Goal: Communication & Community: Answer question/provide support

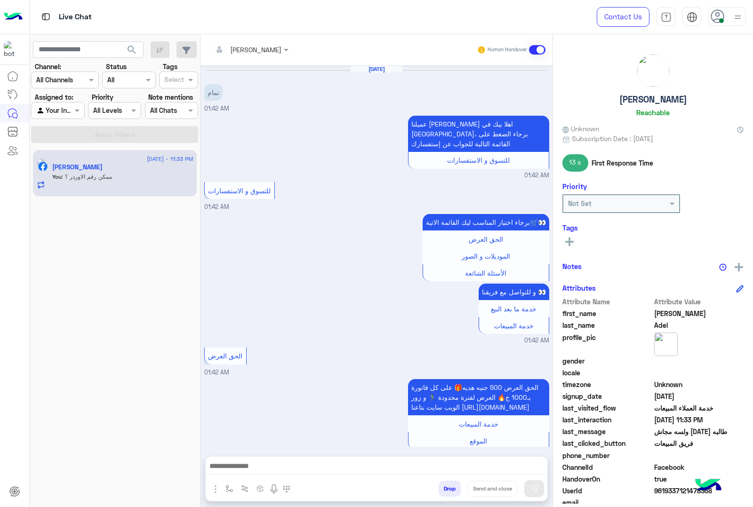
scroll to position [1176, 0]
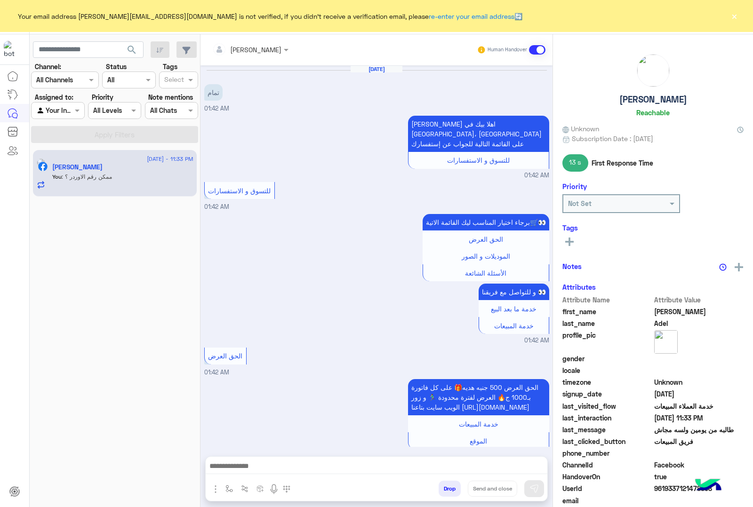
scroll to position [1176, 0]
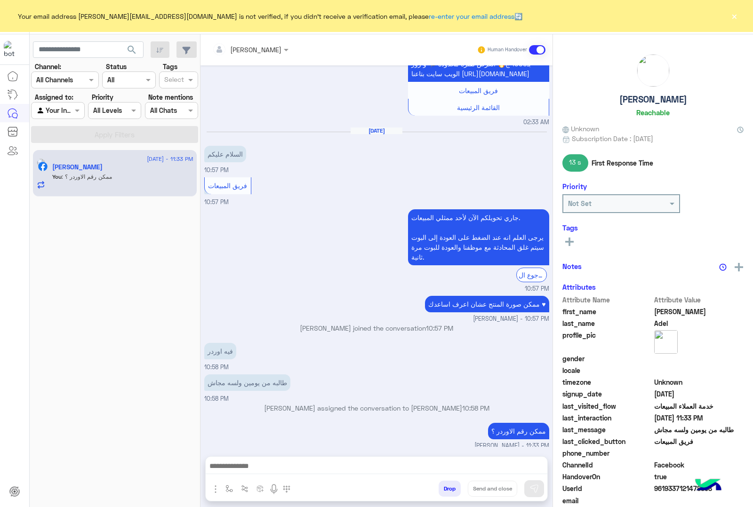
click at [732, 15] on button "×" at bounding box center [733, 15] width 9 height 9
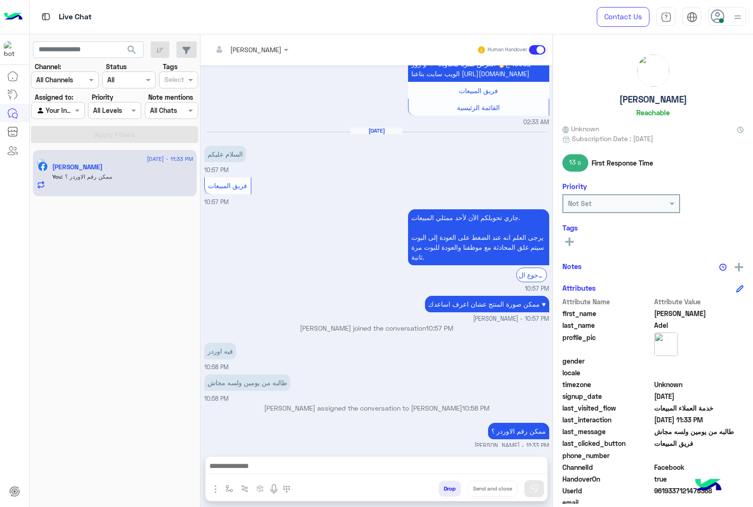
click at [645, 102] on h5 "[PERSON_NAME]" at bounding box center [653, 99] width 68 height 11
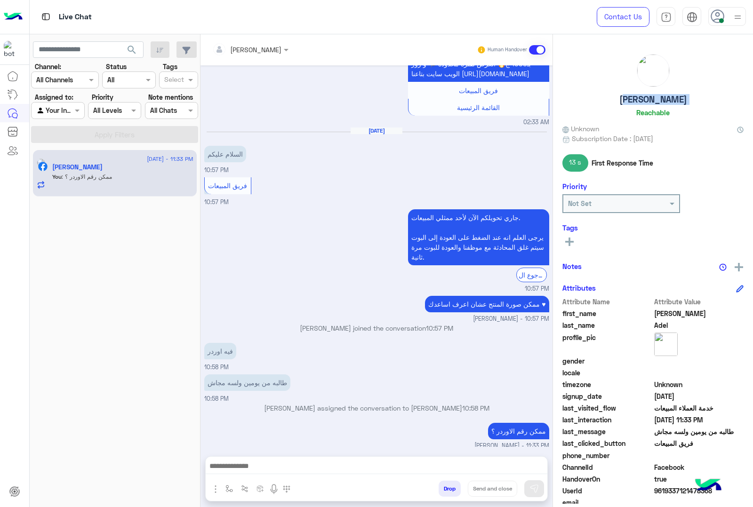
click at [668, 493] on span "9619337121478368" at bounding box center [699, 491] width 90 height 10
copy span "9619337121478368"
click at [443, 487] on button "Drop" at bounding box center [449, 489] width 22 height 16
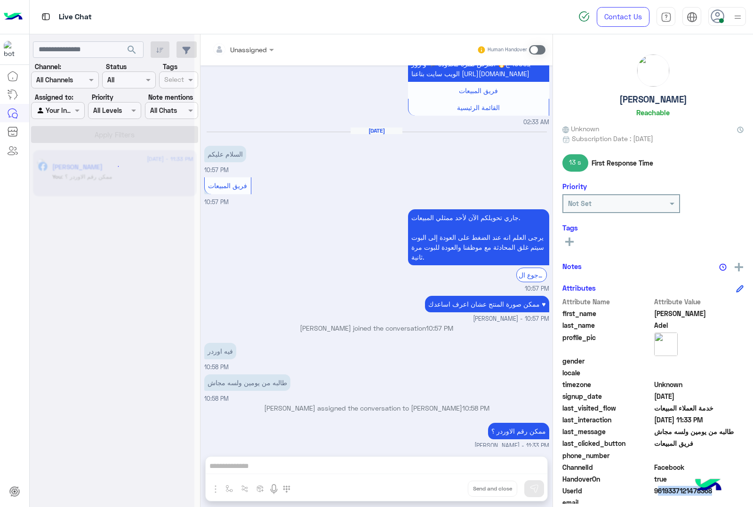
scroll to position [1210, 0]
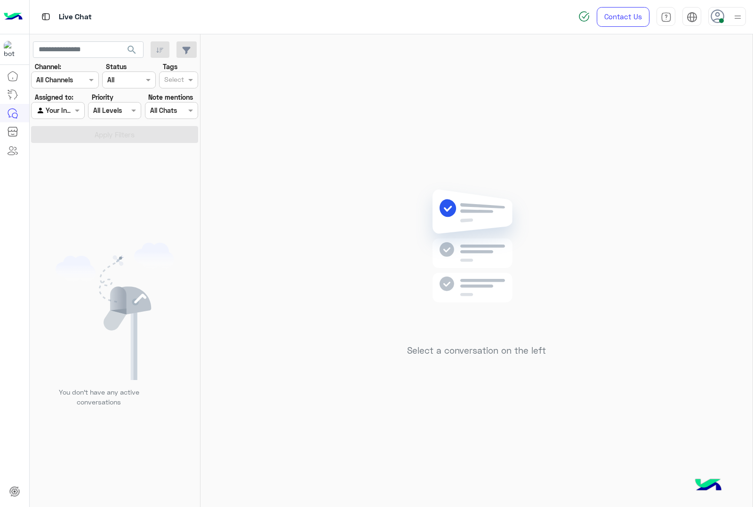
click at [725, 15] on div at bounding box center [727, 16] width 38 height 19
click at [654, 137] on span "Offline" at bounding box center [648, 134] width 19 height 10
click at [264, 249] on div "Select a conversation on the left" at bounding box center [476, 272] width 552 height 477
